Goal: Task Accomplishment & Management: Use online tool/utility

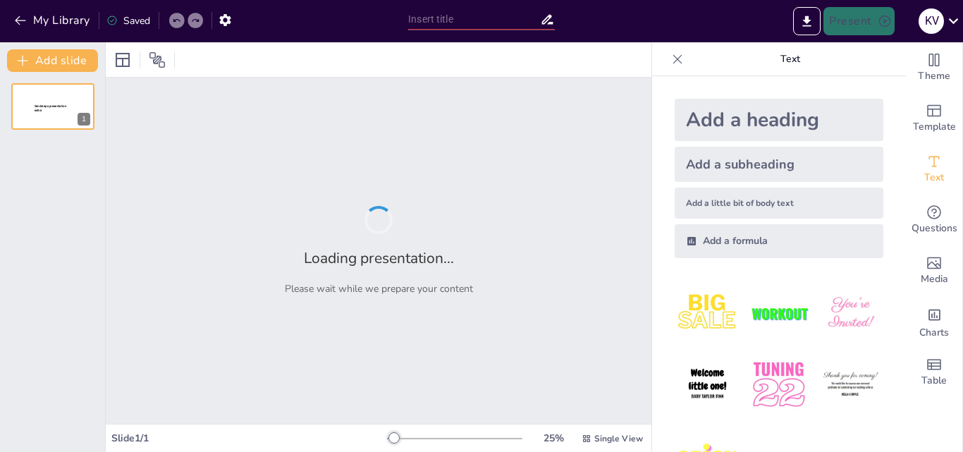
type input "Habilidades [PERSON_NAME]: Clave para la Resolución de Problemas en el Entorno …"
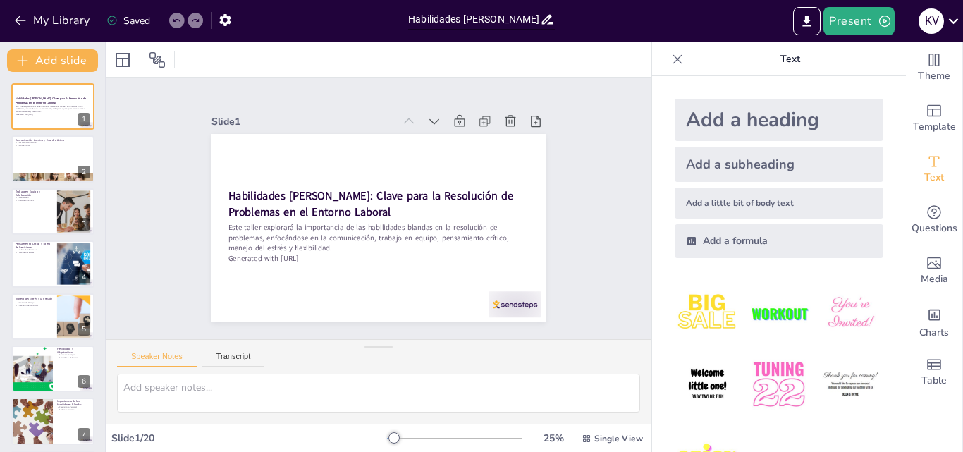
checkbox input "true"
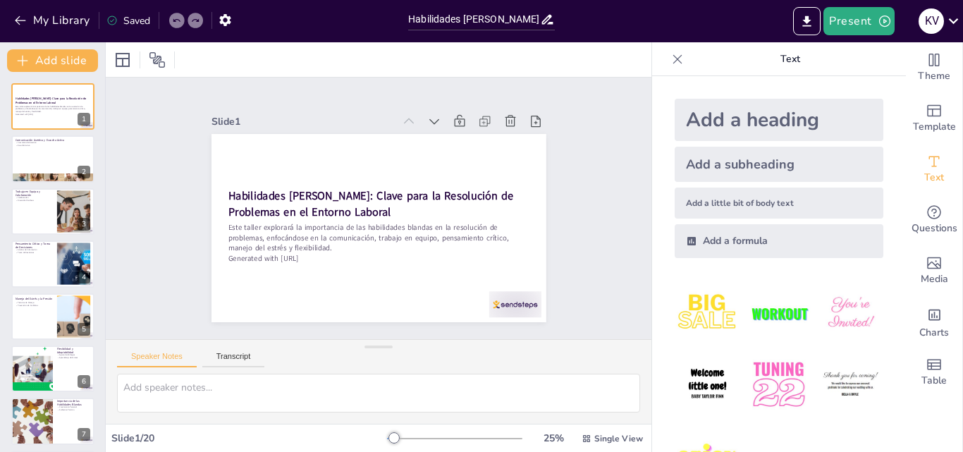
checkbox input "true"
